Goal: Information Seeking & Learning: Learn about a topic

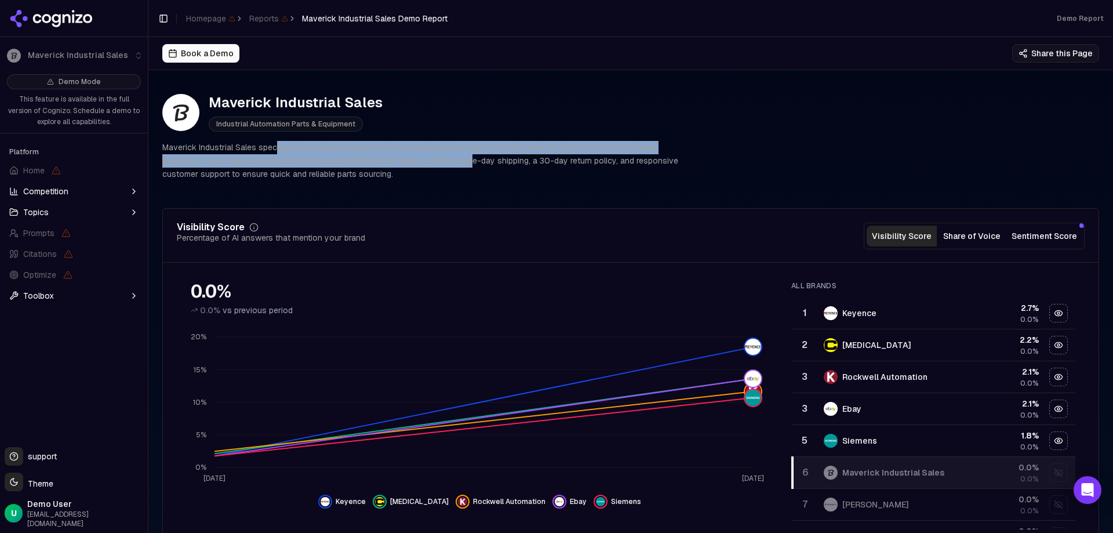
drag, startPoint x: 278, startPoint y: 148, endPoint x: 469, endPoint y: 161, distance: 191.2
click at [469, 161] on p "Maverick Industrial Sales specializes in surplus and hard-to-find industrial au…" at bounding box center [422, 160] width 520 height 39
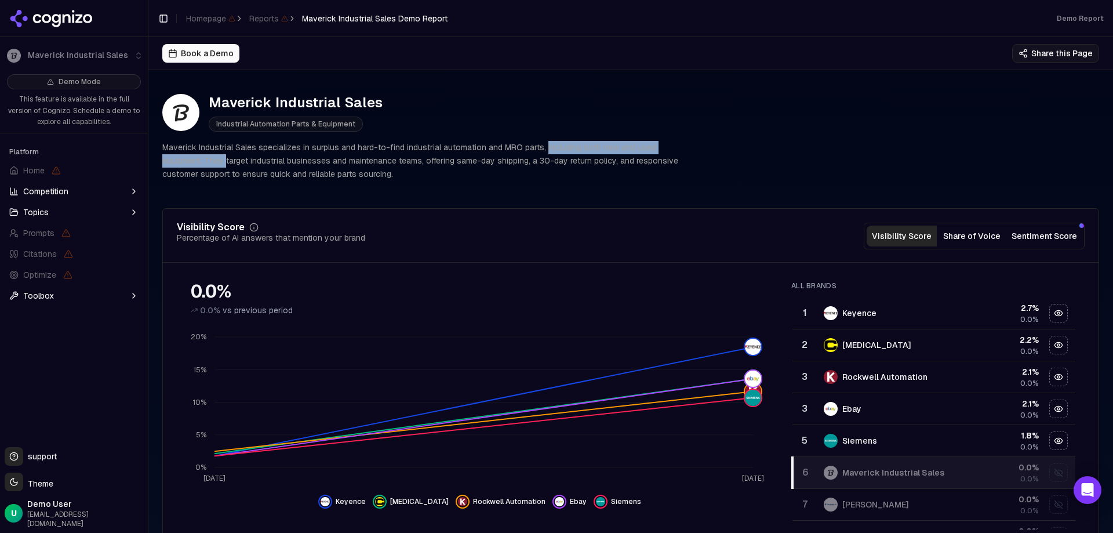
drag, startPoint x: 549, startPoint y: 150, endPoint x: 226, endPoint y: 160, distance: 323.2
click at [226, 160] on p "Maverick Industrial Sales specializes in surplus and hard-to-find industrial au…" at bounding box center [422, 160] width 520 height 39
click at [292, 159] on p "Maverick Industrial Sales specializes in surplus and hard-to-find industrial au…" at bounding box center [422, 160] width 520 height 39
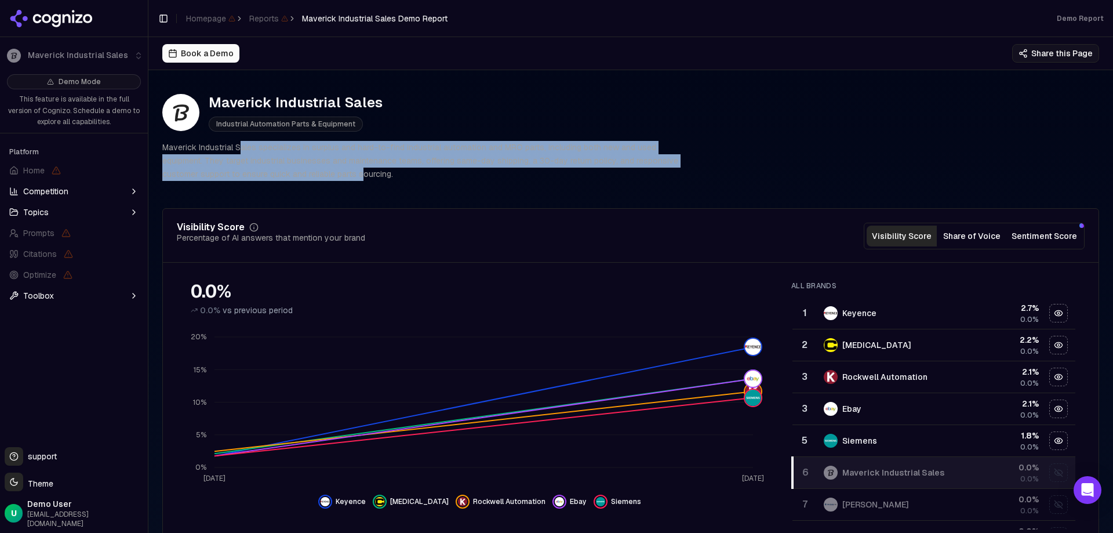
drag, startPoint x: 242, startPoint y: 153, endPoint x: 366, endPoint y: 169, distance: 125.2
click at [365, 170] on p "Maverick Industrial Sales specializes in surplus and hard-to-find industrial au…" at bounding box center [422, 160] width 520 height 39
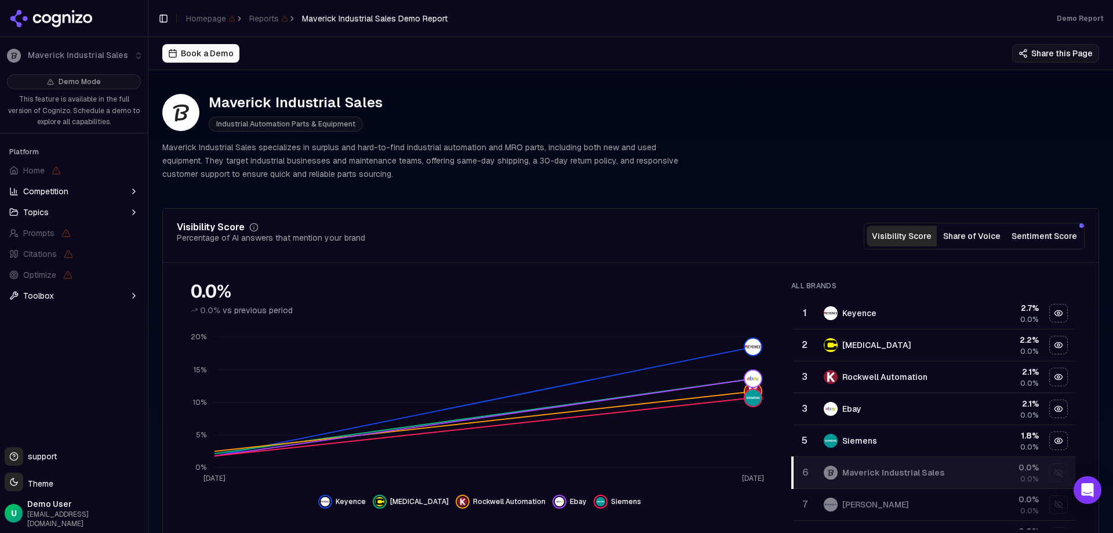
click at [375, 168] on p "Maverick Industrial Sales specializes in surplus and hard-to-find industrial au…" at bounding box center [422, 160] width 520 height 39
drag, startPoint x: 353, startPoint y: 159, endPoint x: 417, endPoint y: 169, distance: 65.0
click at [390, 167] on p "Maverick Industrial Sales specializes in surplus and hard-to-find industrial au…" at bounding box center [422, 160] width 520 height 39
click at [433, 169] on p "Maverick Industrial Sales specializes in surplus and hard-to-find industrial au…" at bounding box center [422, 160] width 520 height 39
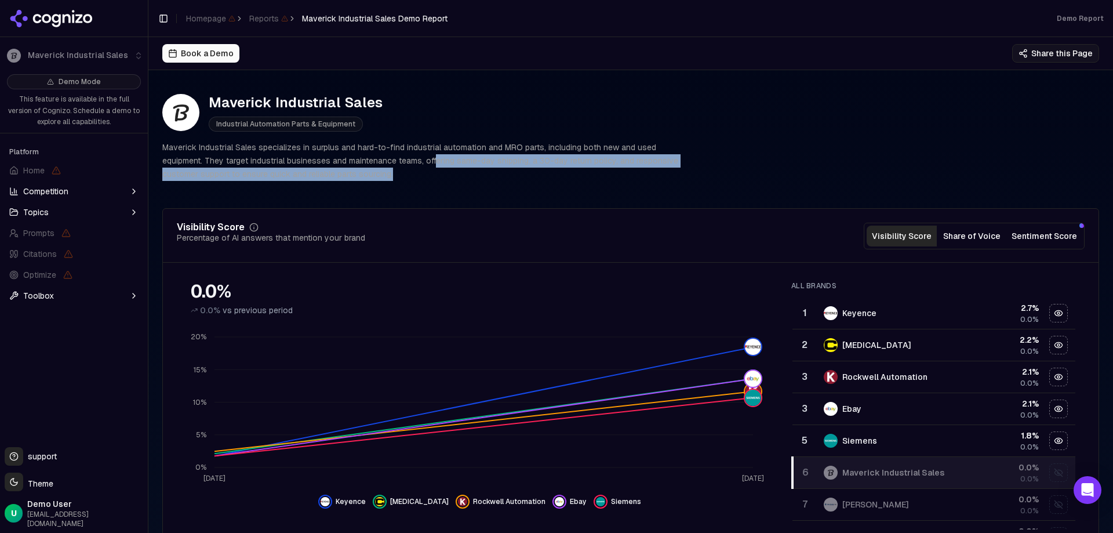
drag, startPoint x: 433, startPoint y: 160, endPoint x: 452, endPoint y: 175, distance: 23.6
click at [452, 175] on p "Maverick Industrial Sales specializes in surplus and hard-to-find industrial au…" at bounding box center [422, 160] width 520 height 39
click at [459, 175] on p "Maverick Industrial Sales specializes in surplus and hard-to-find industrial au…" at bounding box center [422, 160] width 520 height 39
drag, startPoint x: 547, startPoint y: 159, endPoint x: 557, endPoint y: 186, distance: 28.6
click at [557, 186] on div "Maverick Industrial Sales Industrial Automation Parts & Equipment Maverick Indu…" at bounding box center [630, 137] width 937 height 106
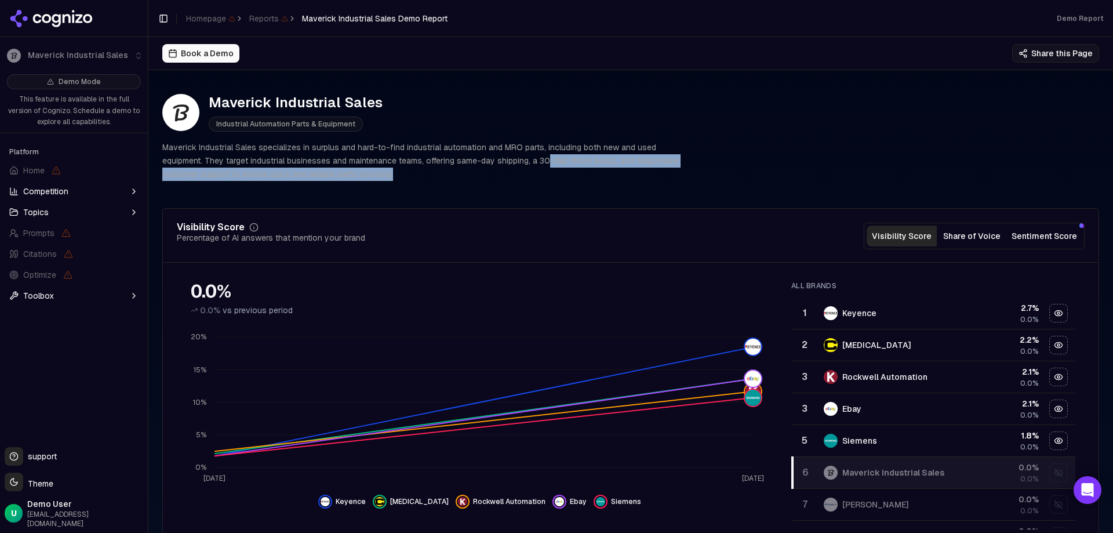
click at [557, 186] on div "Maverick Industrial Sales Industrial Automation Parts & Equipment Maverick Indu…" at bounding box center [630, 137] width 937 height 106
drag, startPoint x: 202, startPoint y: 177, endPoint x: 309, endPoint y: 177, distance: 106.1
click at [307, 177] on p "Maverick Industrial Sales specializes in surplus and hard-to-find industrial au…" at bounding box center [422, 160] width 520 height 39
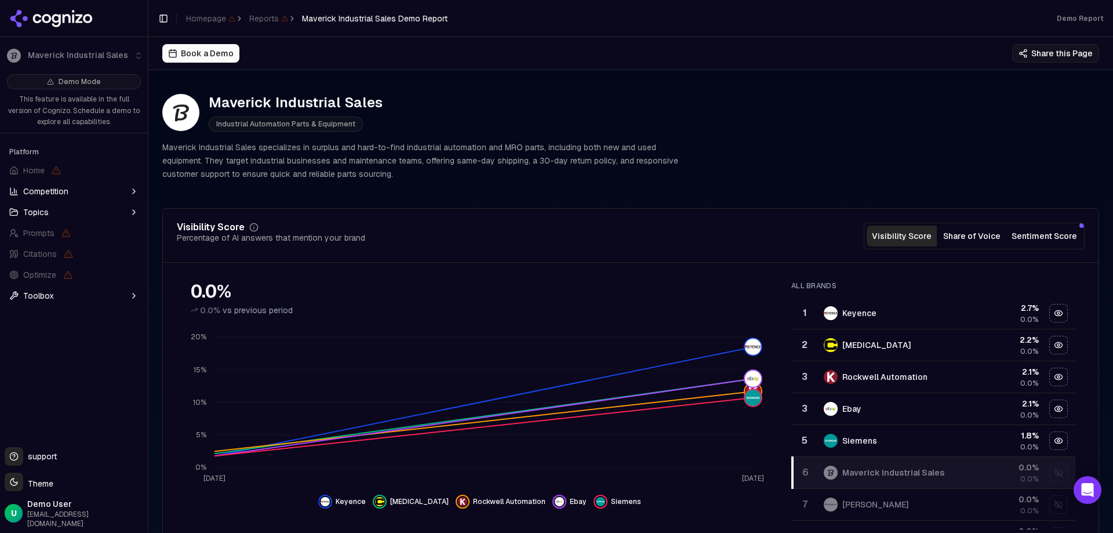
click at [309, 177] on p "Maverick Industrial Sales specializes in surplus and hard-to-find industrial au…" at bounding box center [422, 160] width 520 height 39
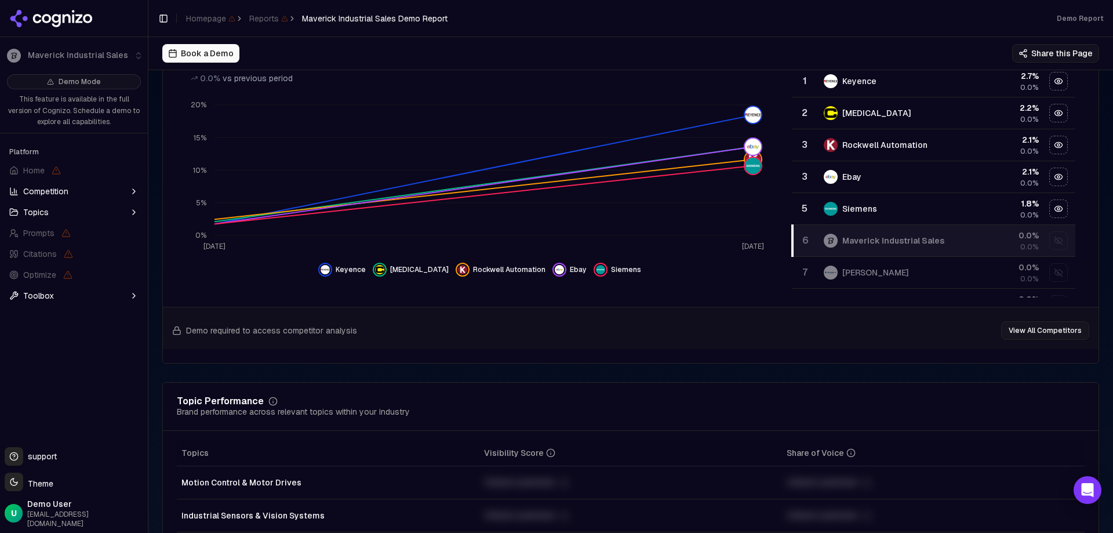
scroll to position [116, 0]
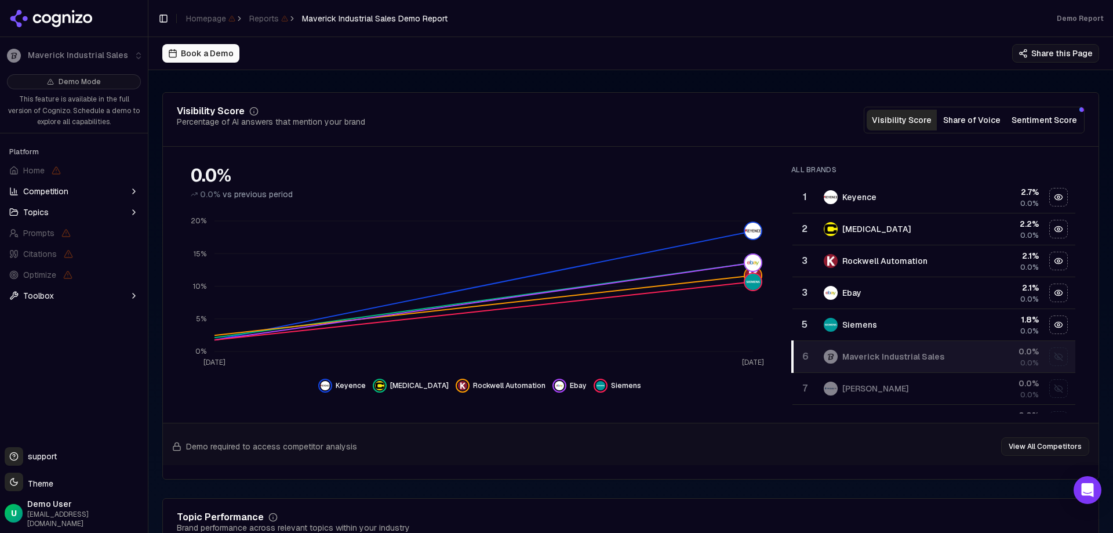
click at [86, 187] on button "Competition" at bounding box center [74, 191] width 139 height 19
click at [982, 120] on button "Share of Voice" at bounding box center [972, 120] width 70 height 21
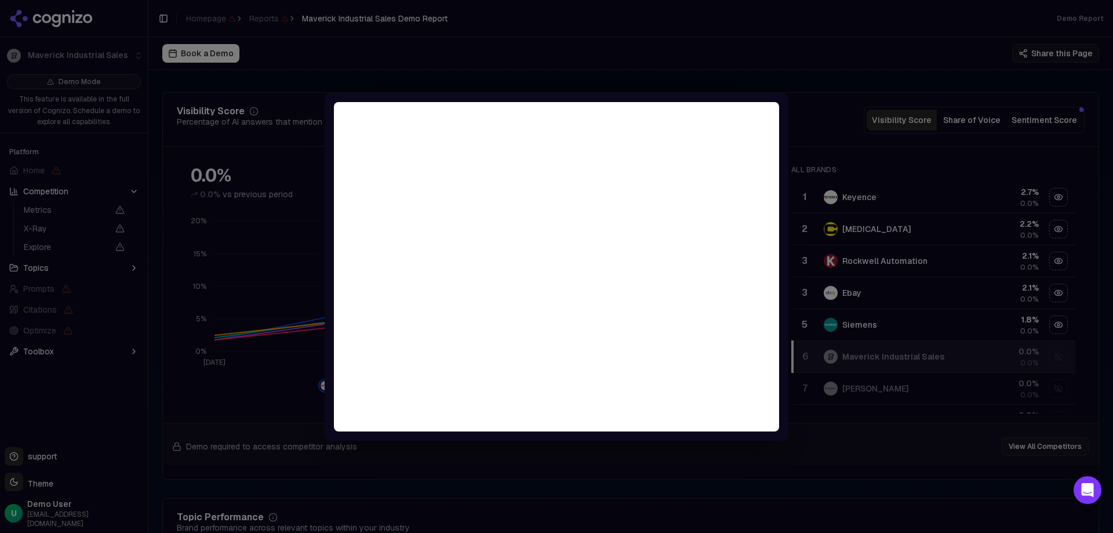
click at [742, 42] on div at bounding box center [556, 266] width 1113 height 533
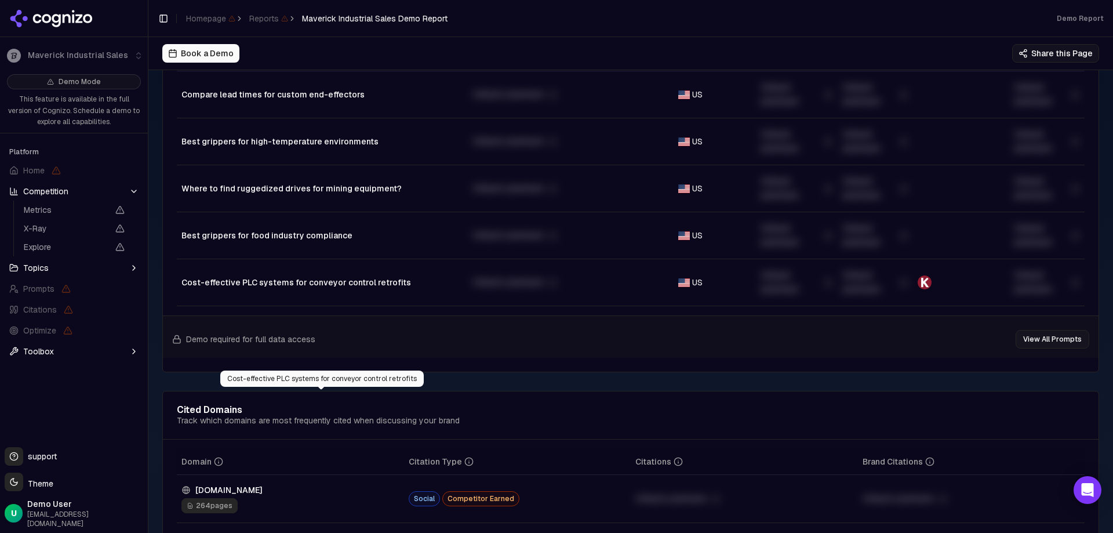
scroll to position [812, 0]
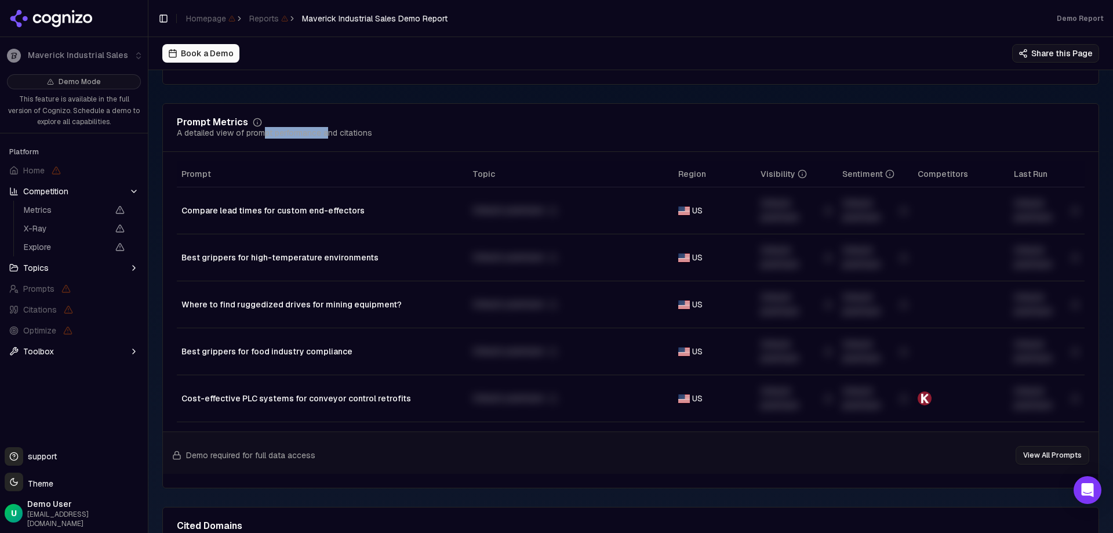
drag, startPoint x: 263, startPoint y: 133, endPoint x: 336, endPoint y: 130, distance: 73.1
click at [336, 131] on div "A detailed view of prompt performance and citations" at bounding box center [274, 133] width 195 height 12
click at [336, 130] on div "A detailed view of prompt performance and citations" at bounding box center [274, 133] width 195 height 12
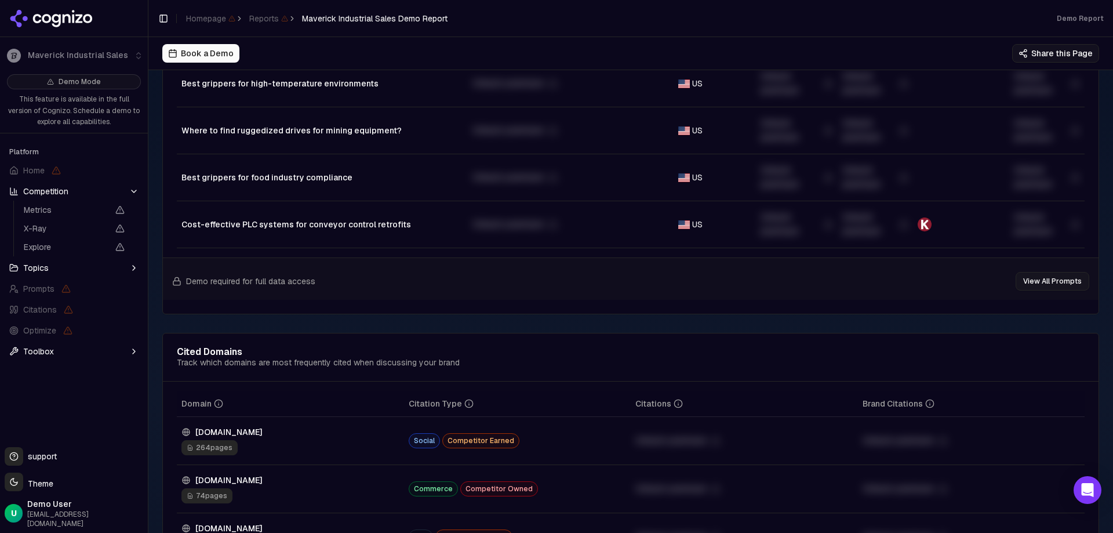
scroll to position [1044, 0]
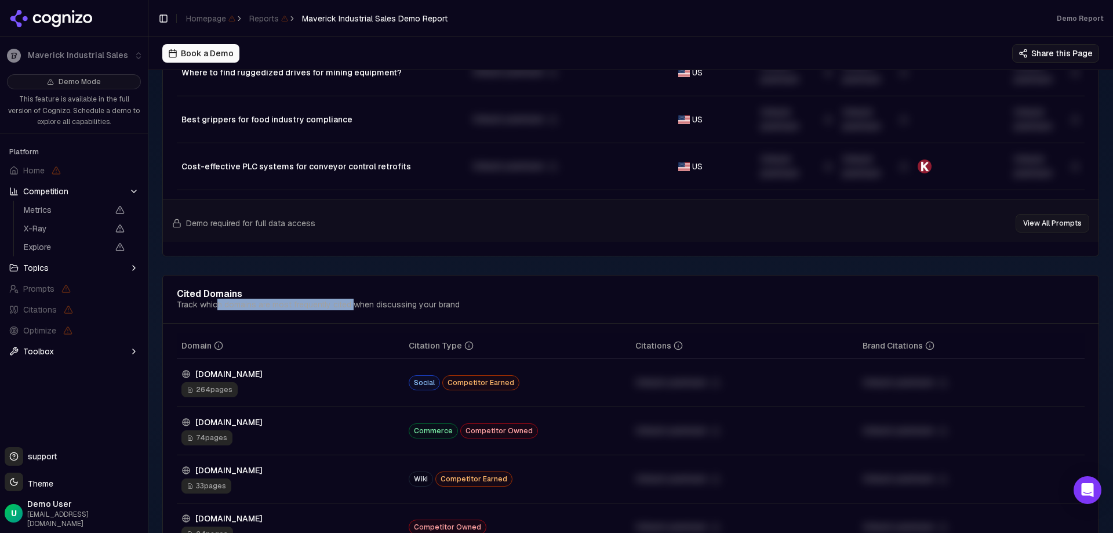
drag, startPoint x: 219, startPoint y: 304, endPoint x: 367, endPoint y: 299, distance: 148.0
click at [367, 299] on div "Track which domains are most frequently cited when discussing your brand" at bounding box center [318, 305] width 283 height 12
click at [368, 299] on div "Track which domains are most frequently cited when discussing your brand" at bounding box center [318, 305] width 283 height 12
drag, startPoint x: 331, startPoint y: 302, endPoint x: 422, endPoint y: 302, distance: 90.5
click at [422, 302] on div "Track which domains are most frequently cited when discussing your brand" at bounding box center [318, 305] width 283 height 12
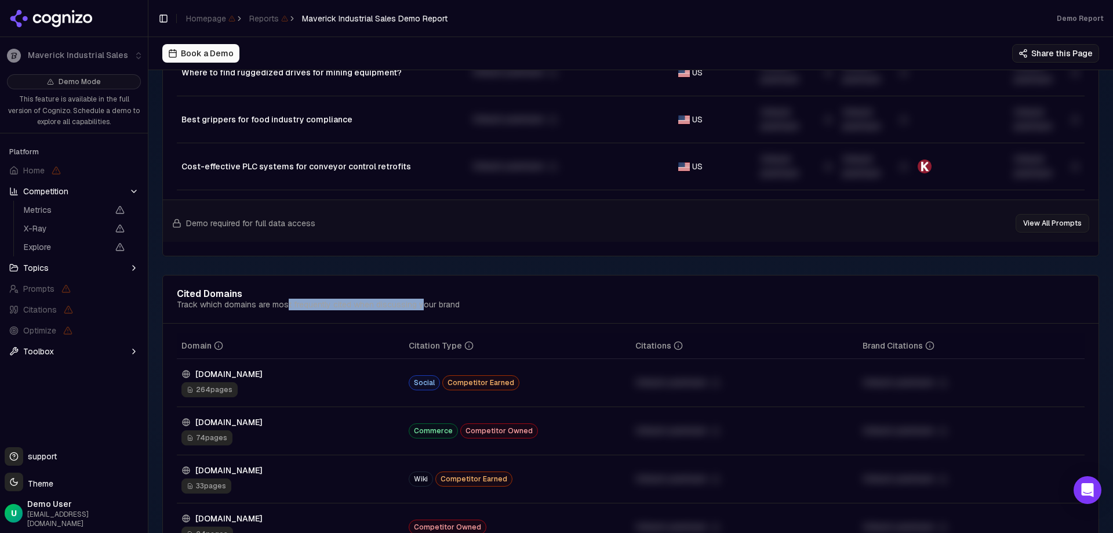
click at [422, 302] on div "Track which domains are most frequently cited when discussing your brand" at bounding box center [318, 305] width 283 height 12
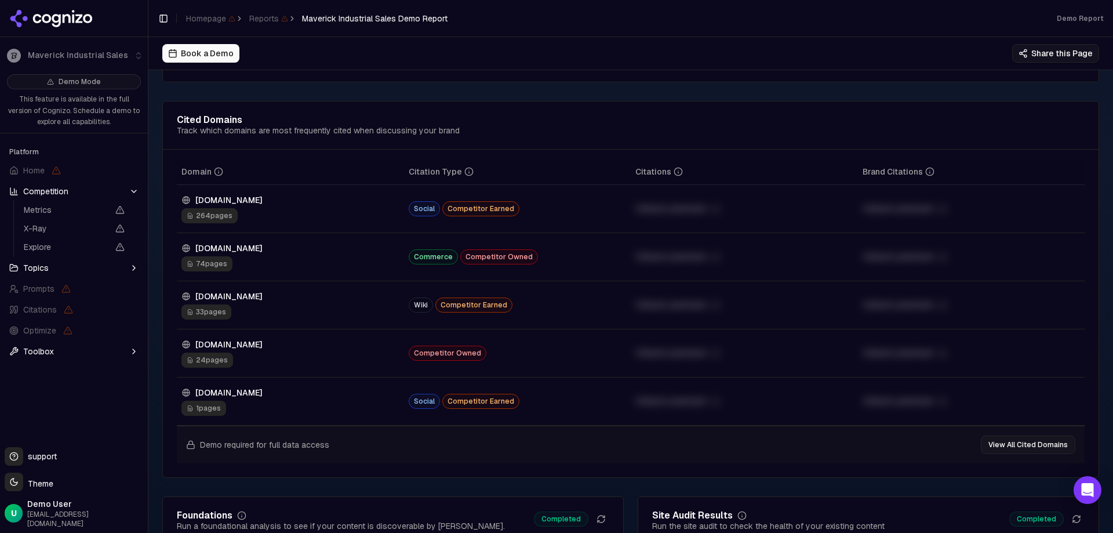
scroll to position [1508, 0]
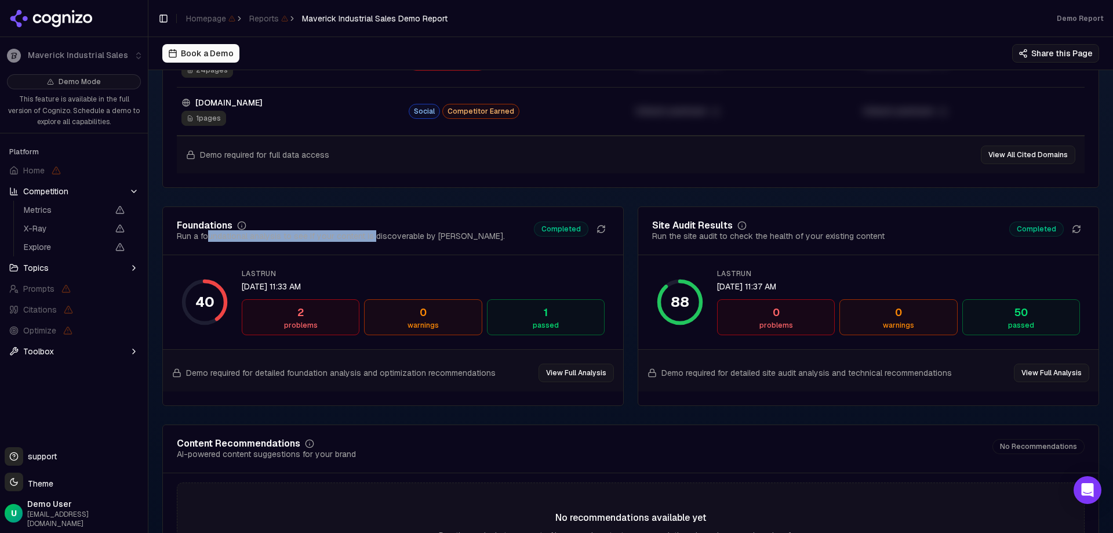
drag, startPoint x: 212, startPoint y: 238, endPoint x: 374, endPoint y: 238, distance: 162.4
click at [374, 238] on div "Run a foundational analysis to see if your content is discoverable by [PERSON_N…" at bounding box center [341, 236] width 328 height 12
drag, startPoint x: 281, startPoint y: 239, endPoint x: 407, endPoint y: 232, distance: 126.0
click at [407, 232] on div "Run a foundational analysis to see if your content is discoverable by [PERSON_N…" at bounding box center [341, 236] width 328 height 12
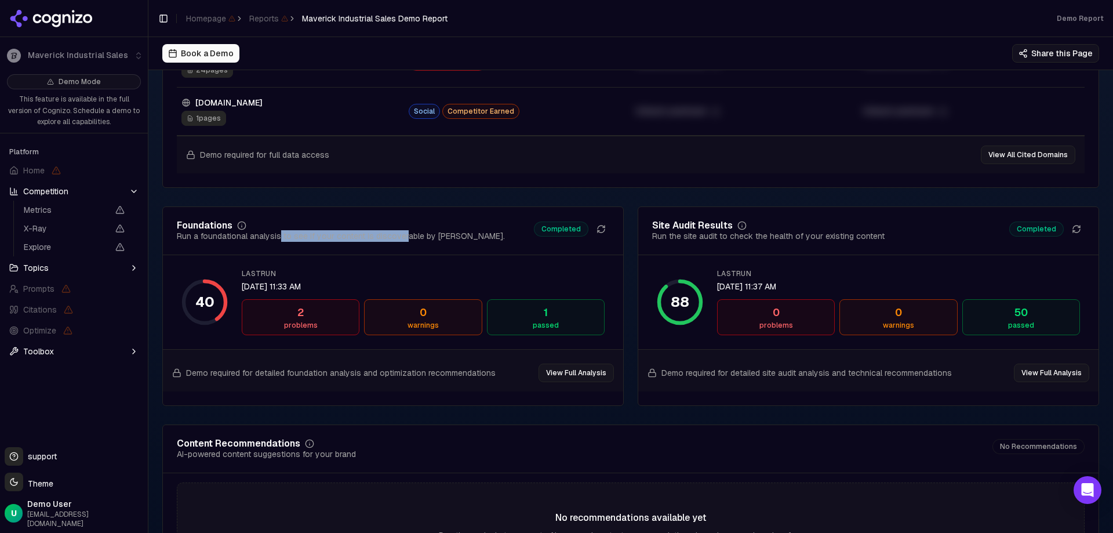
click at [407, 232] on div "Run a foundational analysis to see if your content is discoverable by [PERSON_N…" at bounding box center [341, 236] width 328 height 12
click at [592, 373] on button "View Full Analysis" at bounding box center [576, 373] width 75 height 19
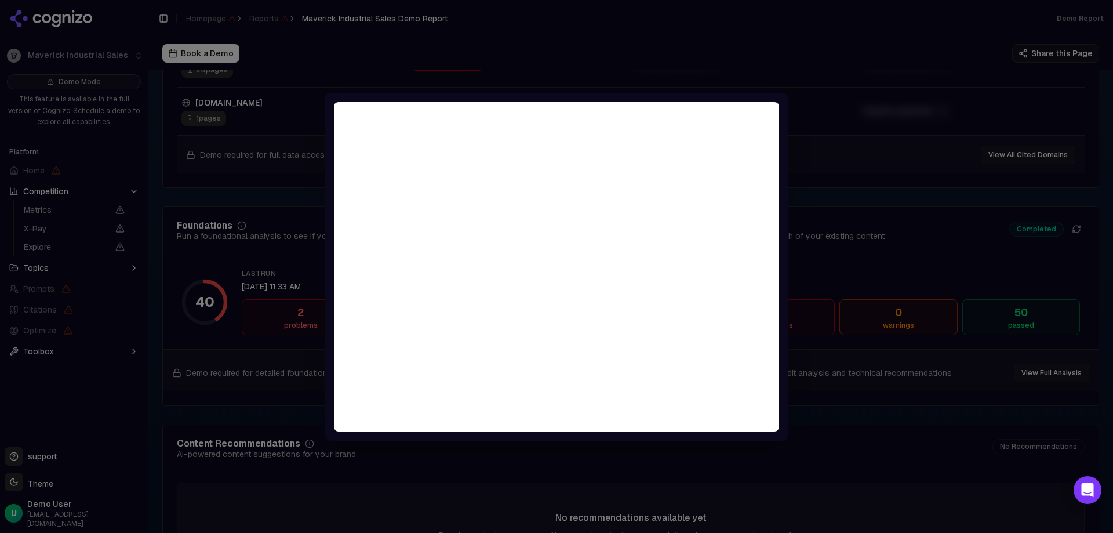
click at [821, 71] on div at bounding box center [556, 266] width 1113 height 533
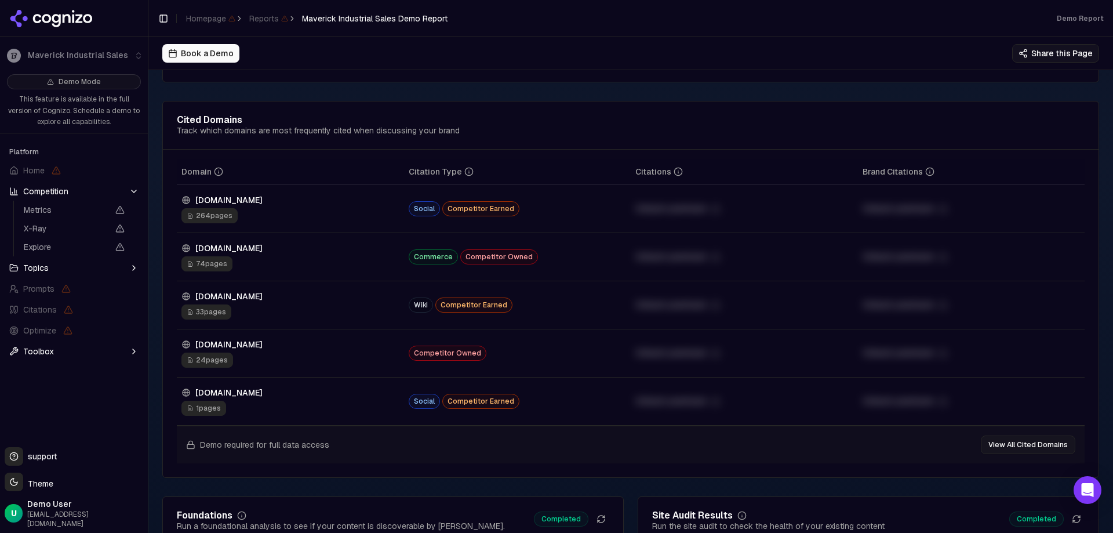
scroll to position [928, 0]
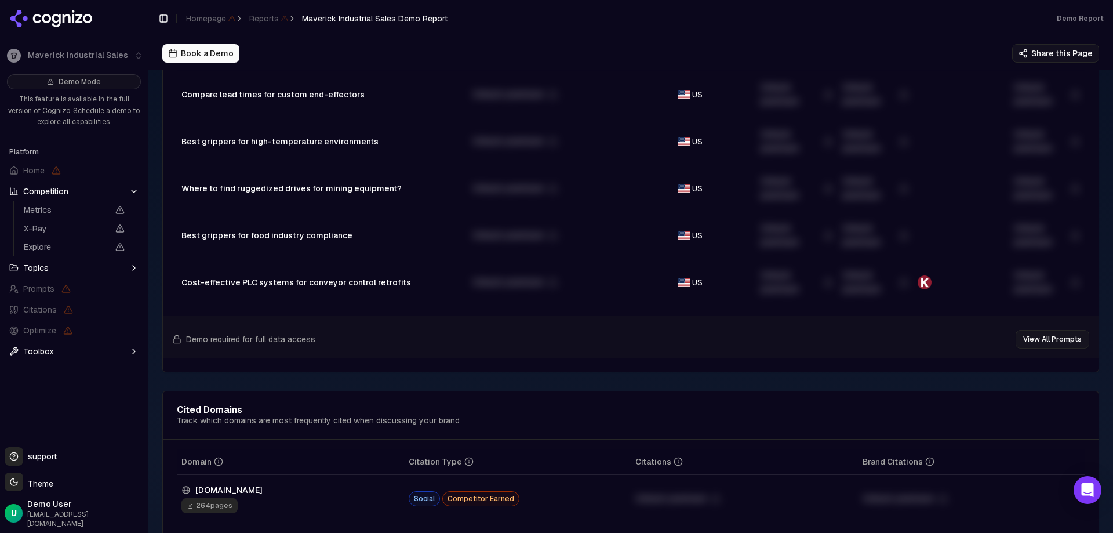
click at [75, 22] on icon at bounding box center [51, 18] width 84 height 17
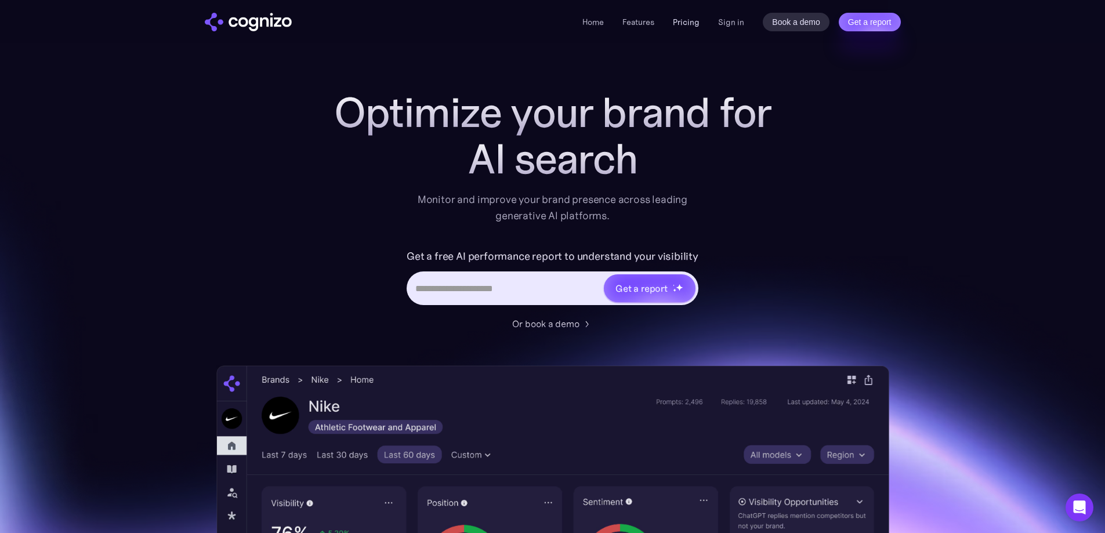
click at [688, 27] on link "Pricing" at bounding box center [686, 22] width 27 height 10
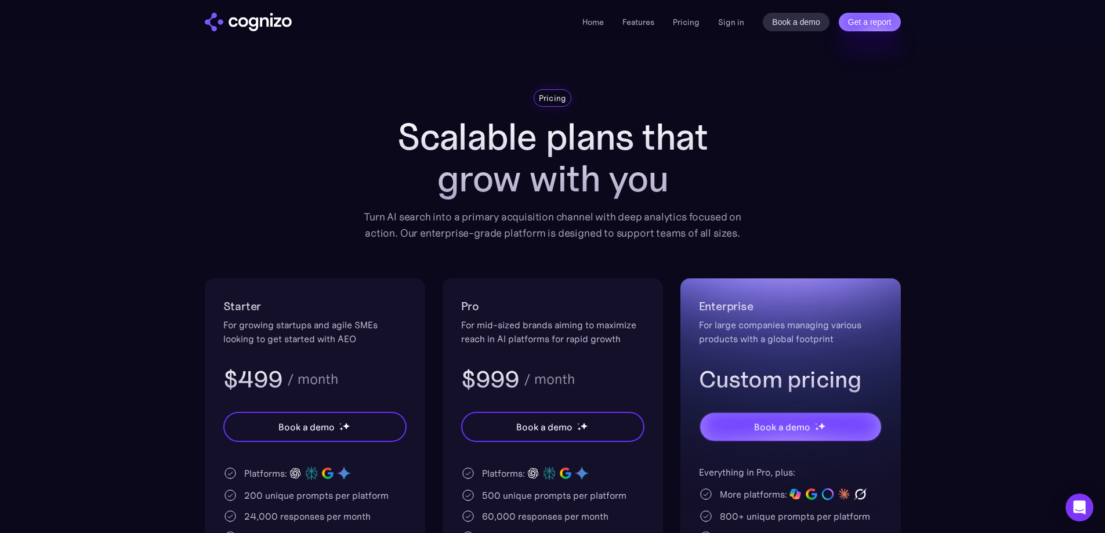
scroll to position [58, 0]
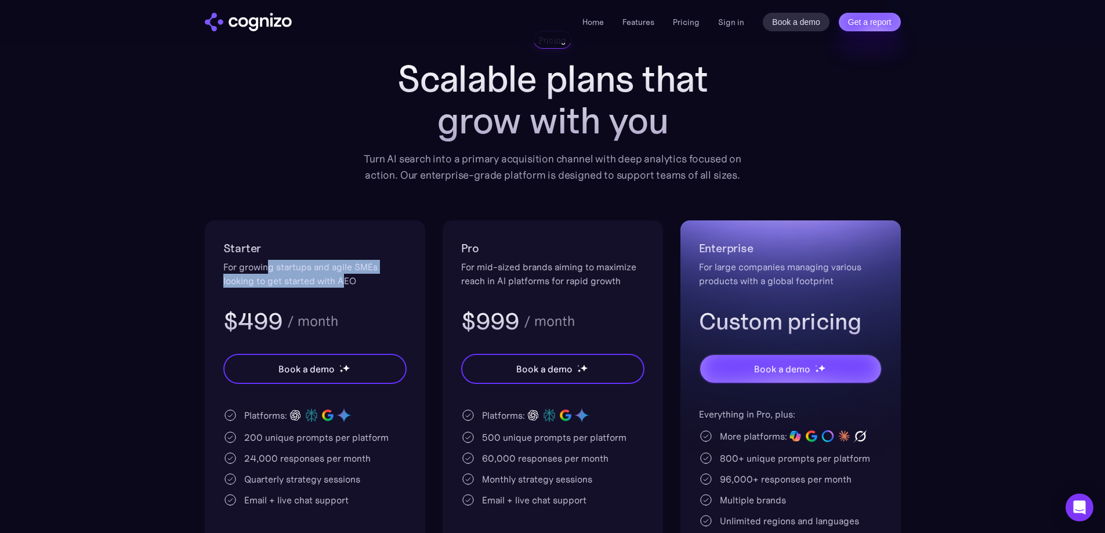
drag, startPoint x: 270, startPoint y: 264, endPoint x: 338, endPoint y: 281, distance: 70.0
click at [343, 284] on div "For growing startups and agile SMEs looking to get started with AEO" at bounding box center [314, 274] width 183 height 28
click at [338, 281] on div "For growing startups and agile SMEs looking to get started with AEO" at bounding box center [314, 274] width 183 height 28
drag, startPoint x: 258, startPoint y: 280, endPoint x: 335, endPoint y: 278, distance: 77.1
click at [332, 278] on div "For growing startups and agile SMEs looking to get started with AEO" at bounding box center [314, 274] width 183 height 28
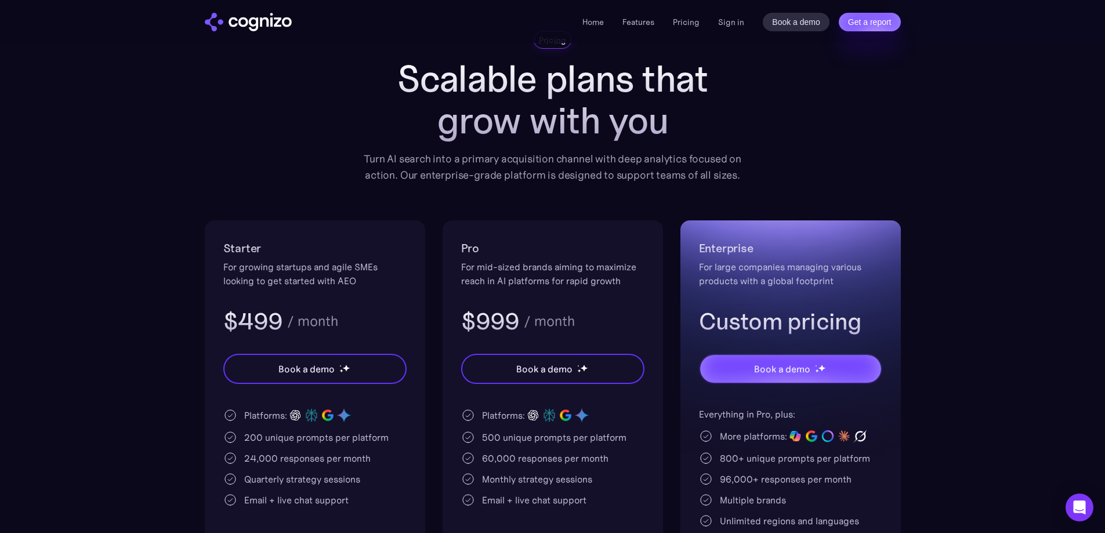
click at [335, 278] on div "For growing startups and agile SMEs looking to get started with AEO" at bounding box center [314, 274] width 183 height 28
drag, startPoint x: 238, startPoint y: 284, endPoint x: 321, endPoint y: 281, distance: 83.0
click at [321, 281] on div "For growing startups and agile SMEs looking to get started with AEO" at bounding box center [314, 274] width 183 height 28
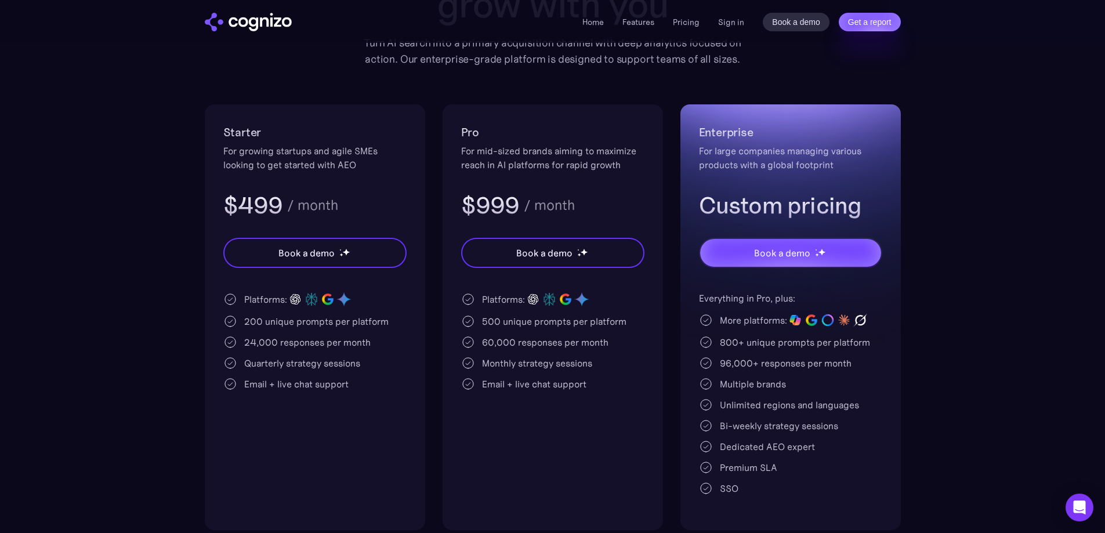
scroll to position [232, 0]
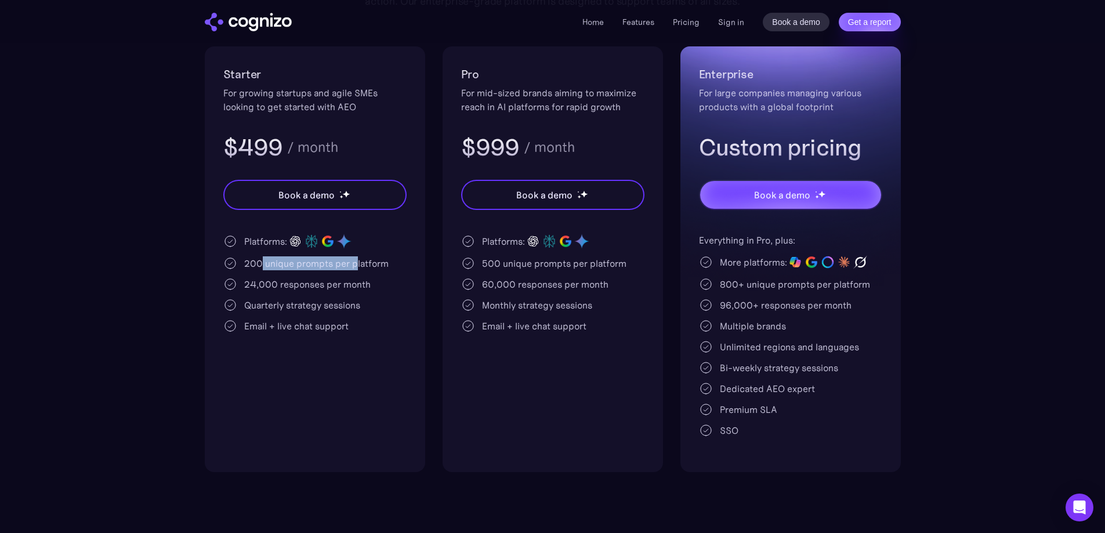
drag, startPoint x: 260, startPoint y: 267, endPoint x: 355, endPoint y: 264, distance: 95.2
click at [355, 264] on div "200 unique prompts per platform" at bounding box center [316, 263] width 144 height 14
